Goal: Navigation & Orientation: Find specific page/section

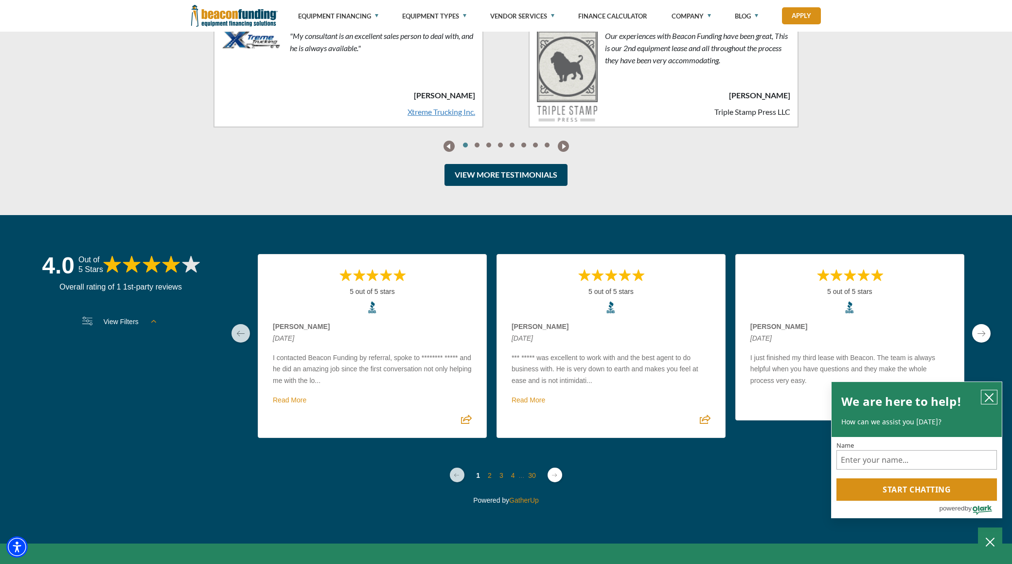
drag, startPoint x: 985, startPoint y: 398, endPoint x: 976, endPoint y: 393, distance: 10.0
click at [986, 398] on icon "close chatbox" at bounding box center [990, 398] width 10 height 10
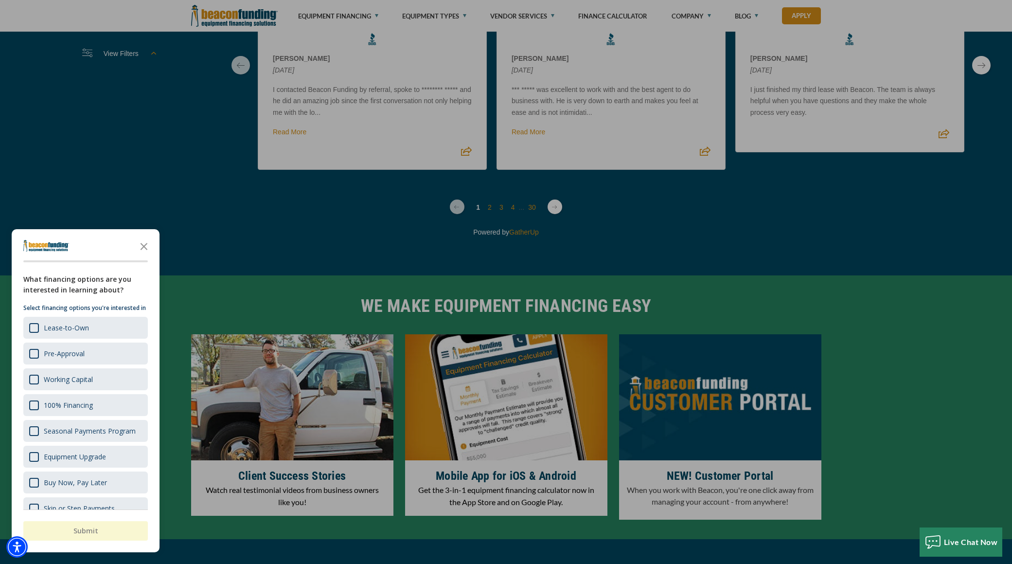
click at [888, 332] on div at bounding box center [506, 282] width 1012 height 564
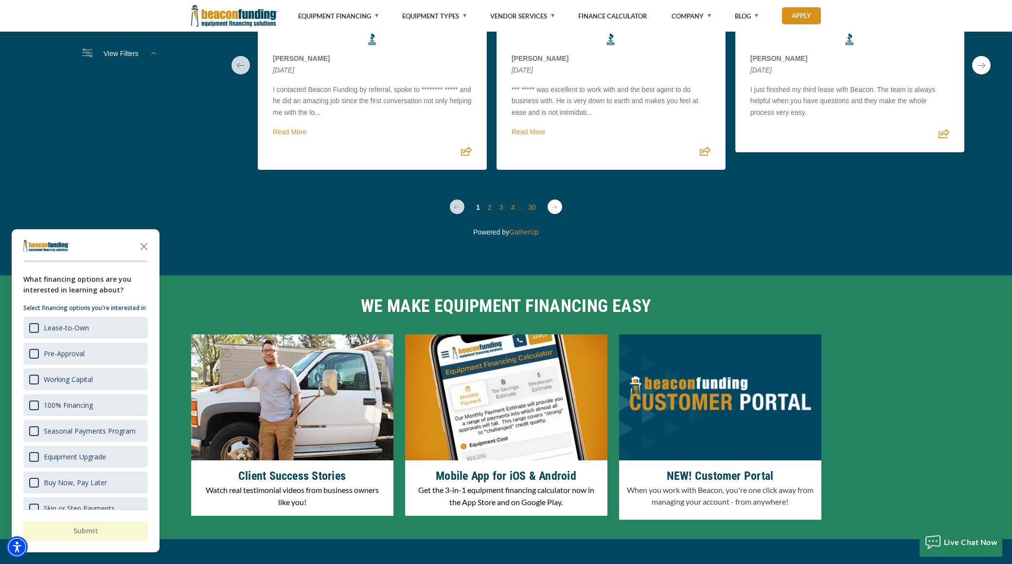
scroll to position [2707, 0]
click at [135, 241] on icon "Close the survey" at bounding box center [143, 245] width 19 height 19
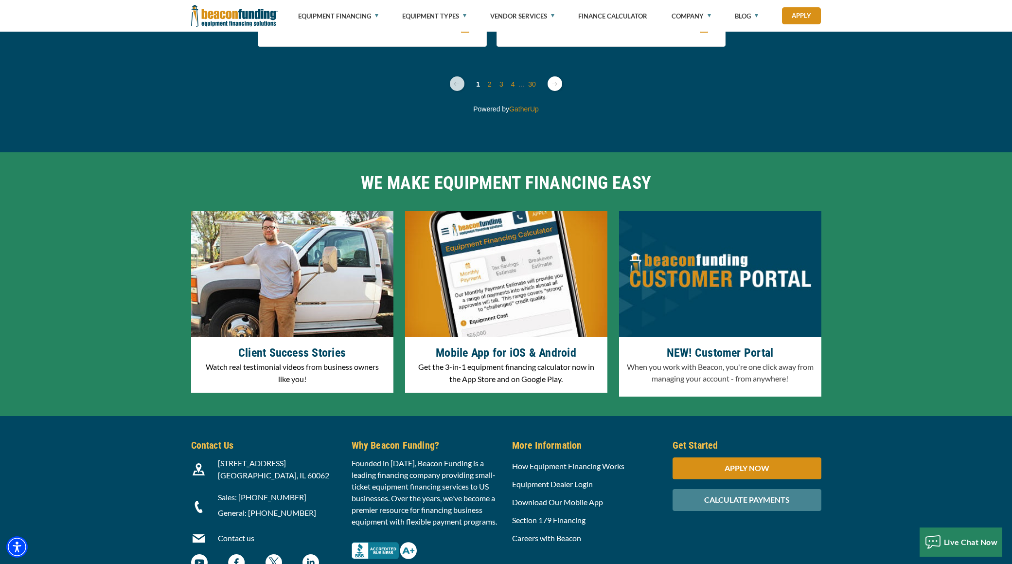
scroll to position [2914, 0]
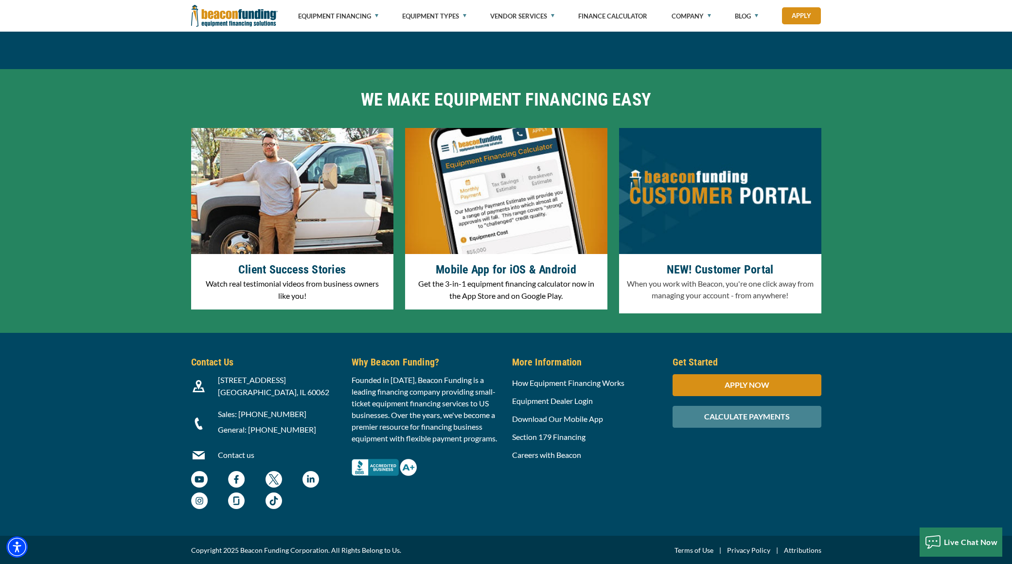
click at [272, 496] on img "Beacon Funding TikTok - open in a new tab" at bounding box center [274, 500] width 17 height 17
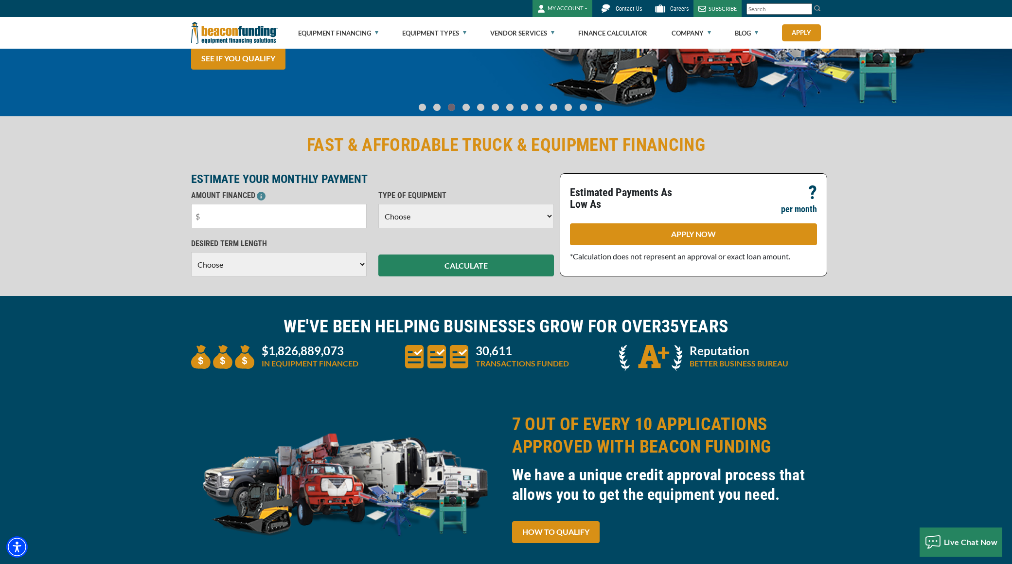
scroll to position [0, 0]
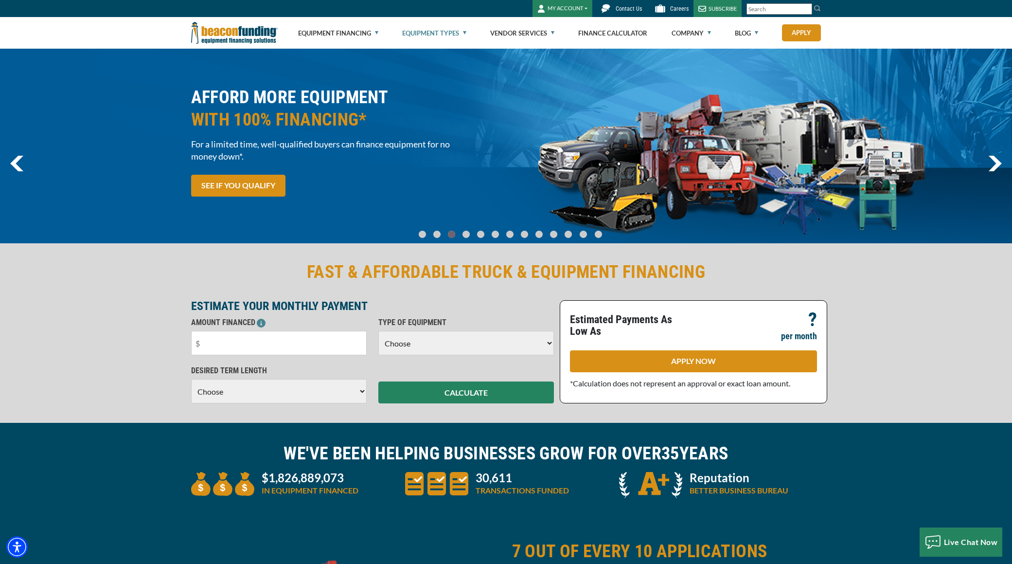
click at [406, 35] on link "Equipment Types" at bounding box center [434, 33] width 64 height 31
